Goal: Task Accomplishment & Management: Use online tool/utility

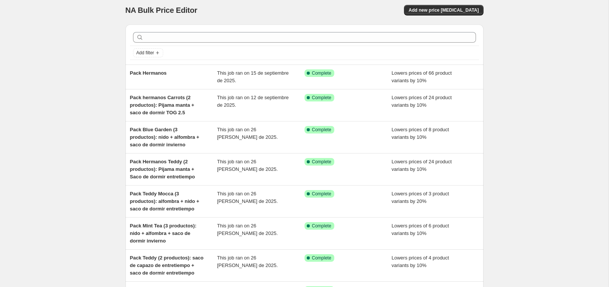
scroll to position [5, 0]
click at [436, 9] on span "Add new price [MEDICAL_DATA]" at bounding box center [443, 10] width 70 height 6
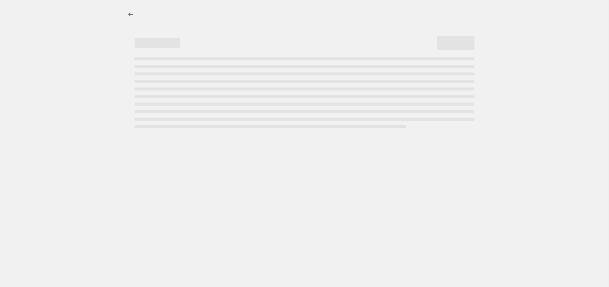
select select "percentage"
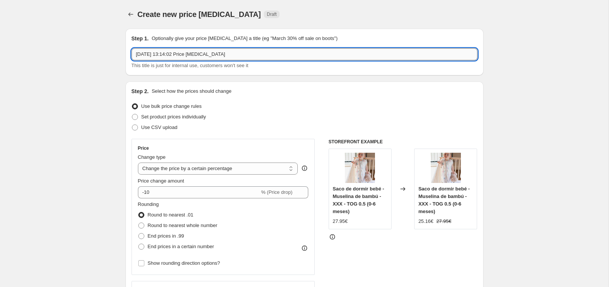
click at [190, 52] on input "[DATE] 13:14:02 Price [MEDICAL_DATA]" at bounding box center [305, 54] width 346 height 12
type input "Pack hermanos"
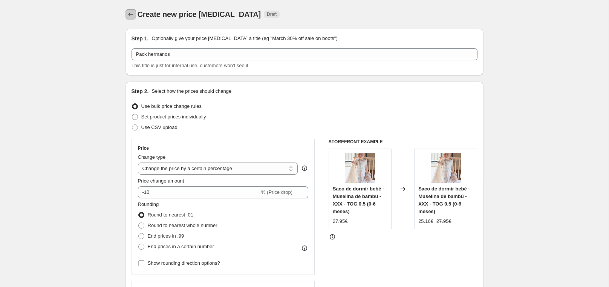
click at [132, 16] on icon "Price change jobs" at bounding box center [131, 15] width 8 height 8
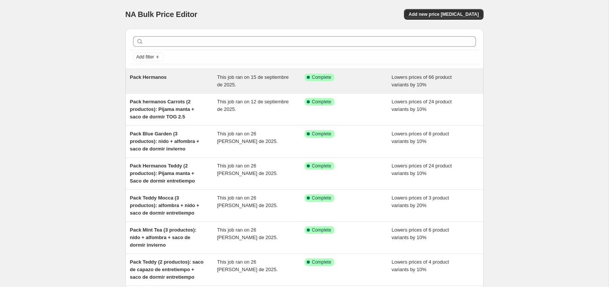
click at [151, 76] on span "Pack Hermanos" at bounding box center [148, 77] width 37 height 6
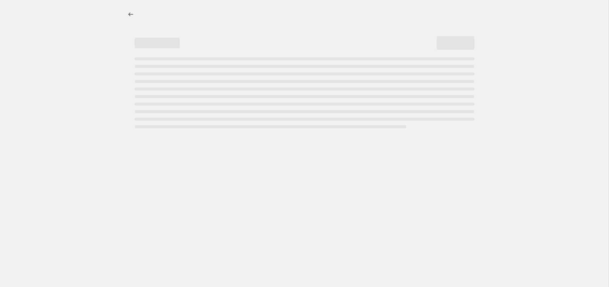
select select "percentage"
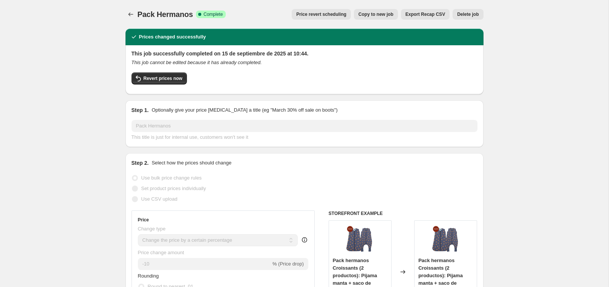
click at [368, 14] on span "Copy to new job" at bounding box center [375, 14] width 35 height 6
select select "percentage"
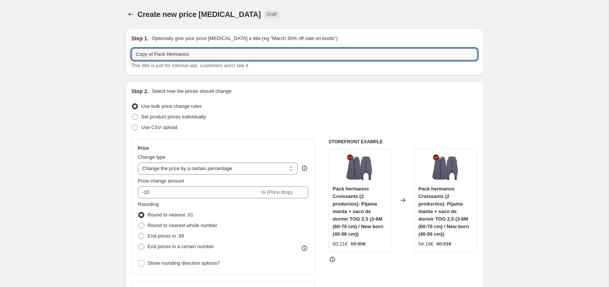
drag, startPoint x: 155, startPoint y: 53, endPoint x: 96, endPoint y: 55, distance: 58.8
click at [190, 52] on input "Pack Hermanos" at bounding box center [305, 54] width 346 height 12
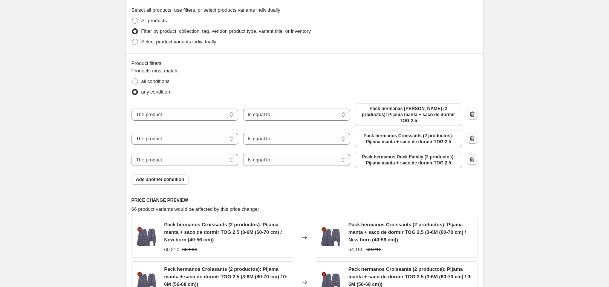
scroll to position [355, 0]
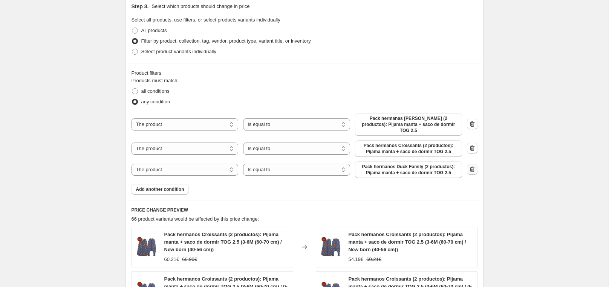
type input "Pack Hermanos 2"
click at [469, 165] on icon "button" at bounding box center [472, 169] width 8 height 8
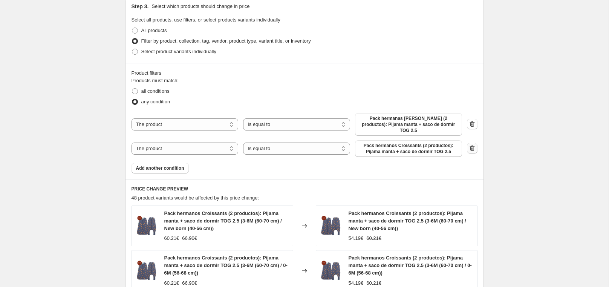
click at [474, 144] on icon "button" at bounding box center [472, 148] width 8 height 8
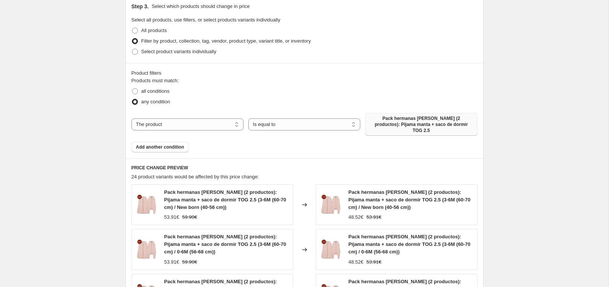
click at [414, 117] on span "Pack hermanas [PERSON_NAME] (2 productos): Pijama manta + saco de dormir TOG 2.5" at bounding box center [421, 124] width 103 height 18
click at [169, 144] on span "Add another condition" at bounding box center [160, 147] width 48 height 6
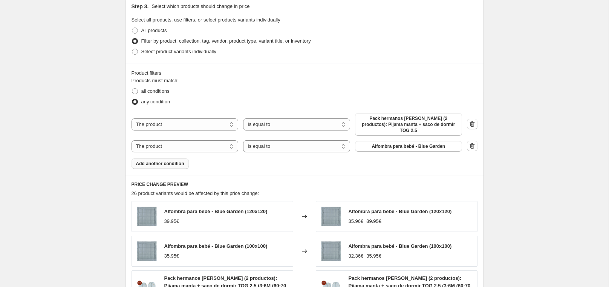
click at [422, 143] on span "Alfombra para bebé - Blue Garden" at bounding box center [408, 146] width 73 height 6
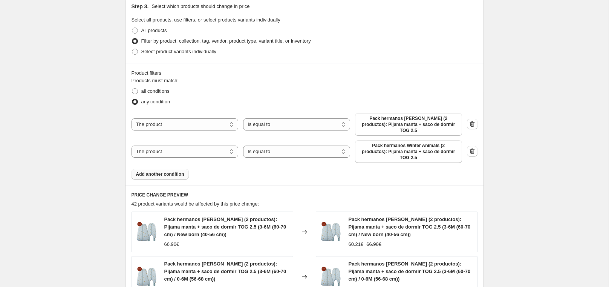
click at [158, 171] on span "Add another condition" at bounding box center [160, 174] width 48 height 6
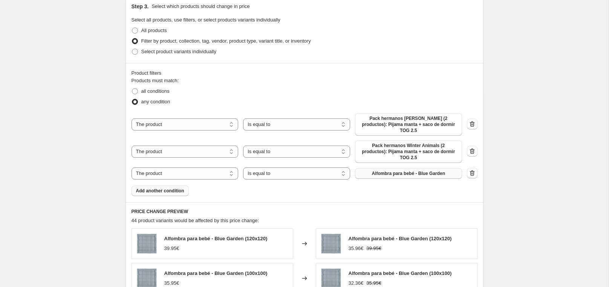
click at [416, 170] on span "Alfombra para bebé - Blue Garden" at bounding box center [408, 173] width 73 height 6
click at [396, 170] on span "Alfombra para bebé - Blue Garden" at bounding box center [408, 173] width 73 height 6
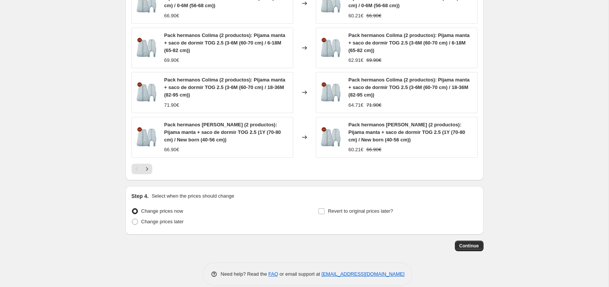
scroll to position [654, 0]
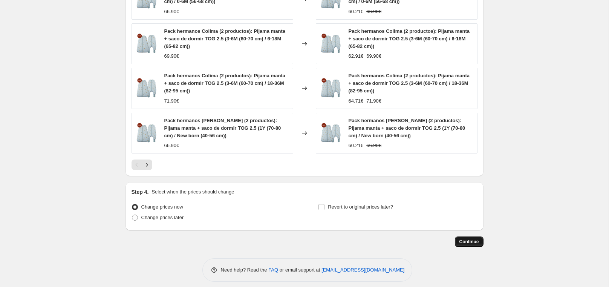
click at [475, 239] on span "Continue" at bounding box center [469, 242] width 20 height 6
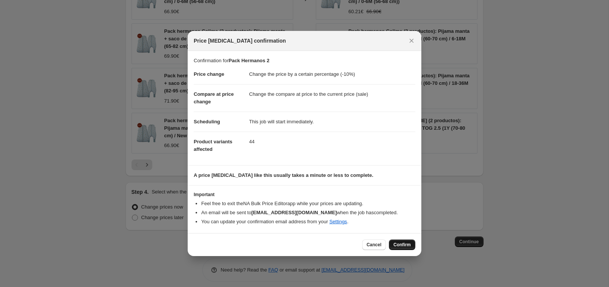
click at [407, 244] on span "Confirm" at bounding box center [401, 245] width 17 height 6
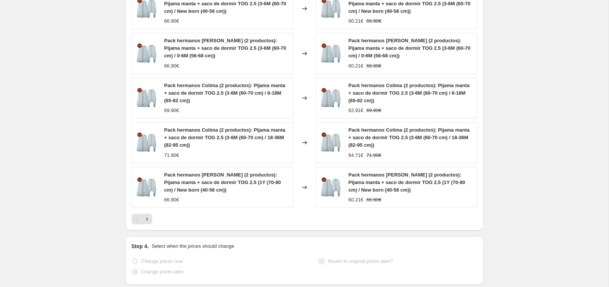
scroll to position [673, 0]
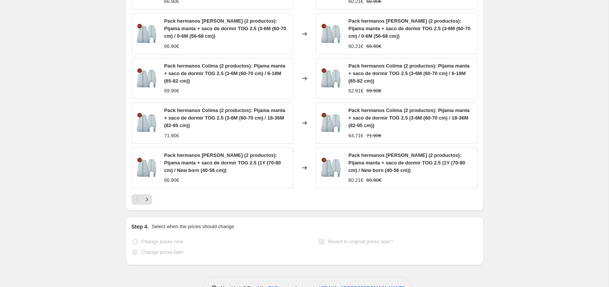
select select "percentage"
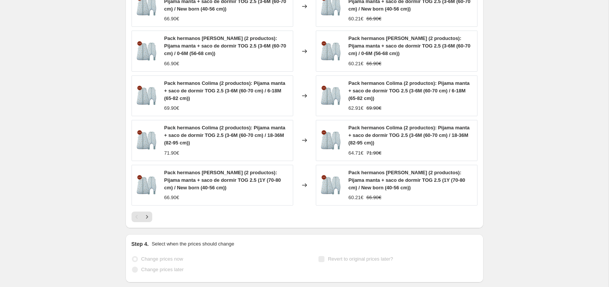
scroll to position [0, 0]
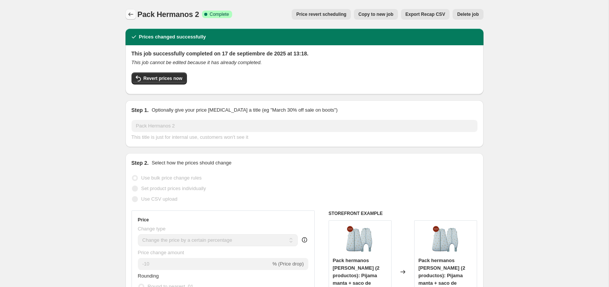
click at [132, 14] on icon "Price change jobs" at bounding box center [131, 15] width 8 height 8
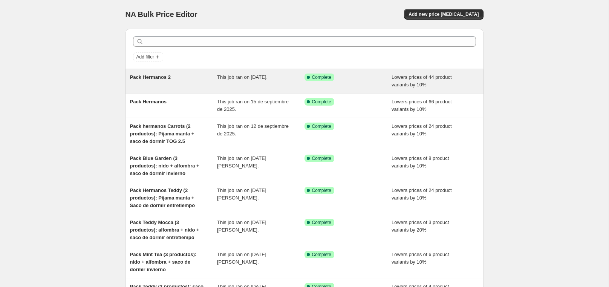
click at [154, 78] on span "Pack Hermanos 2" at bounding box center [150, 77] width 41 height 6
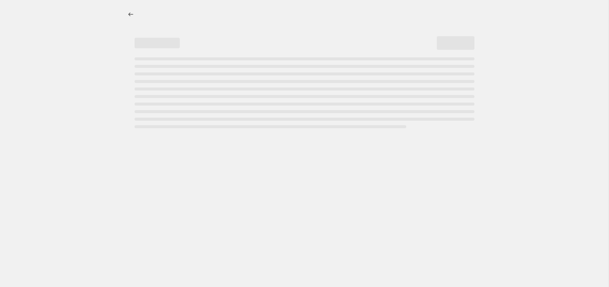
select select "percentage"
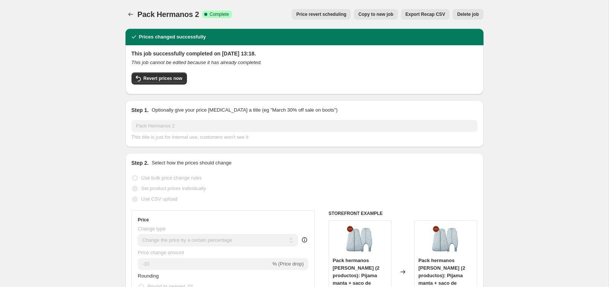
click at [368, 13] on span "Copy to new job" at bounding box center [375, 14] width 35 height 6
select select "percentage"
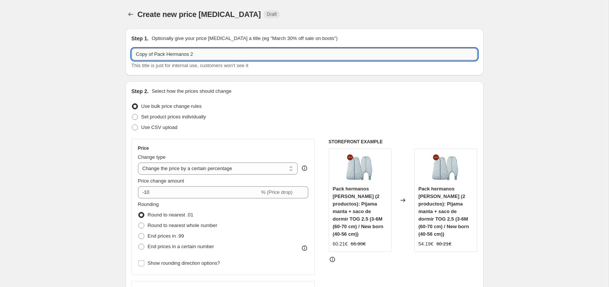
click at [170, 54] on input "Copy of Pack Hermanos 2" at bounding box center [305, 54] width 346 height 12
drag, startPoint x: 201, startPoint y: 52, endPoint x: 93, endPoint y: 55, distance: 108.2
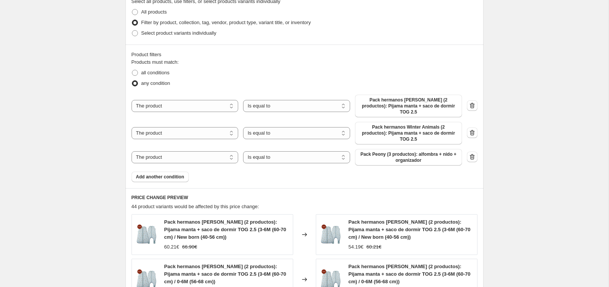
scroll to position [381, 0]
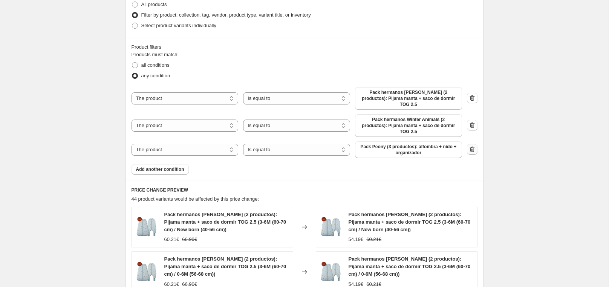
type input "Pack hermanos Mint Tea"
click at [470, 145] on icon "button" at bounding box center [472, 149] width 8 height 8
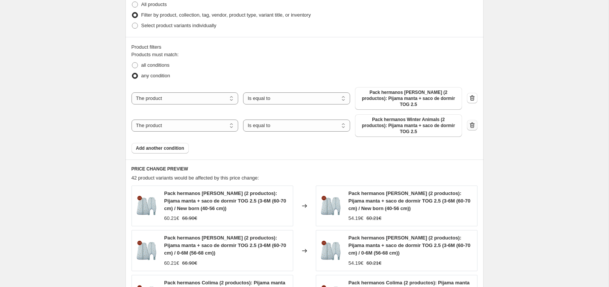
click at [471, 121] on icon "button" at bounding box center [472, 125] width 8 height 8
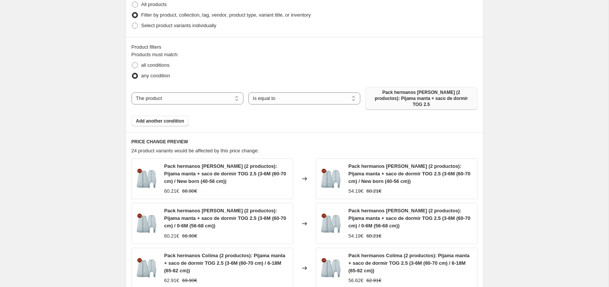
click at [402, 98] on span "Pack hermanos [PERSON_NAME] (2 productos): Pijama manta + saco de dormir TOG 2.5" at bounding box center [421, 98] width 103 height 18
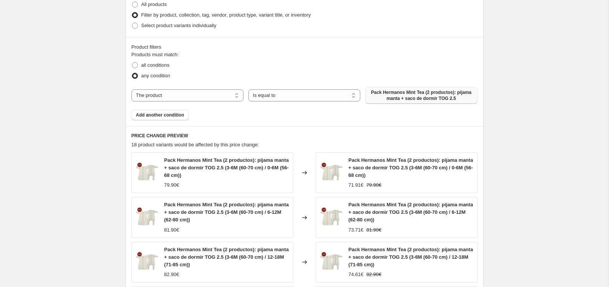
scroll to position [606, 0]
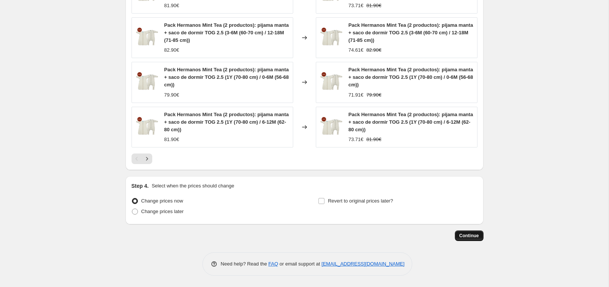
click at [475, 232] on button "Continue" at bounding box center [469, 235] width 29 height 11
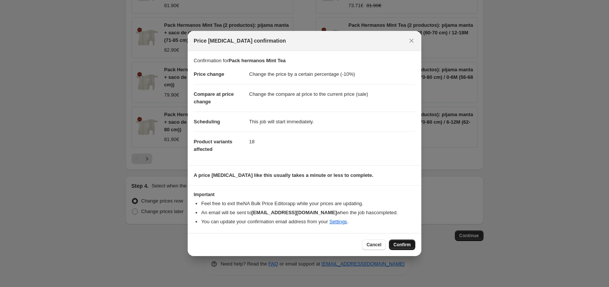
click at [398, 246] on span "Confirm" at bounding box center [401, 245] width 17 height 6
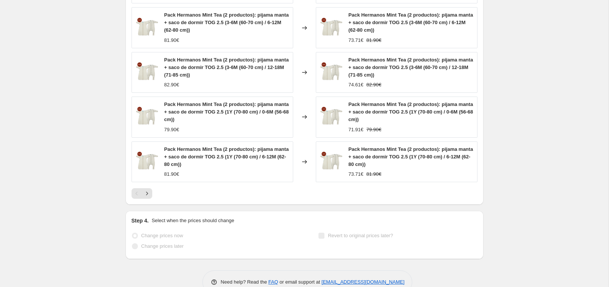
scroll to position [625, 0]
select select "percentage"
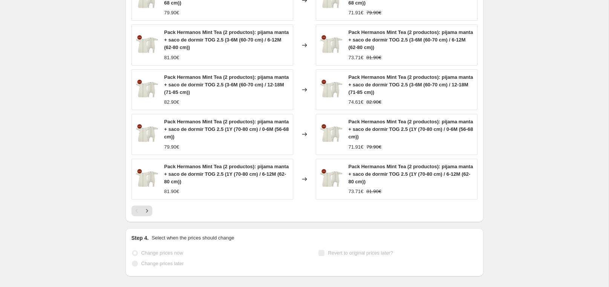
scroll to position [0, 0]
